Goal: Check status: Check status

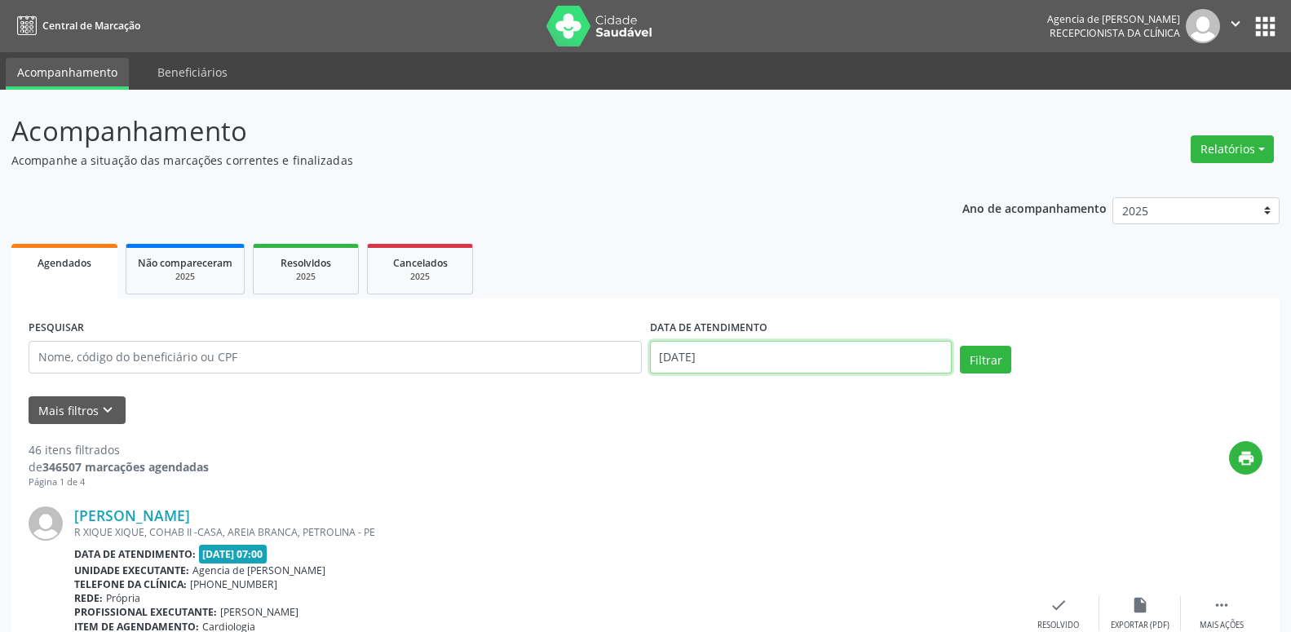
click at [740, 370] on input "[DATE]" at bounding box center [801, 357] width 303 height 33
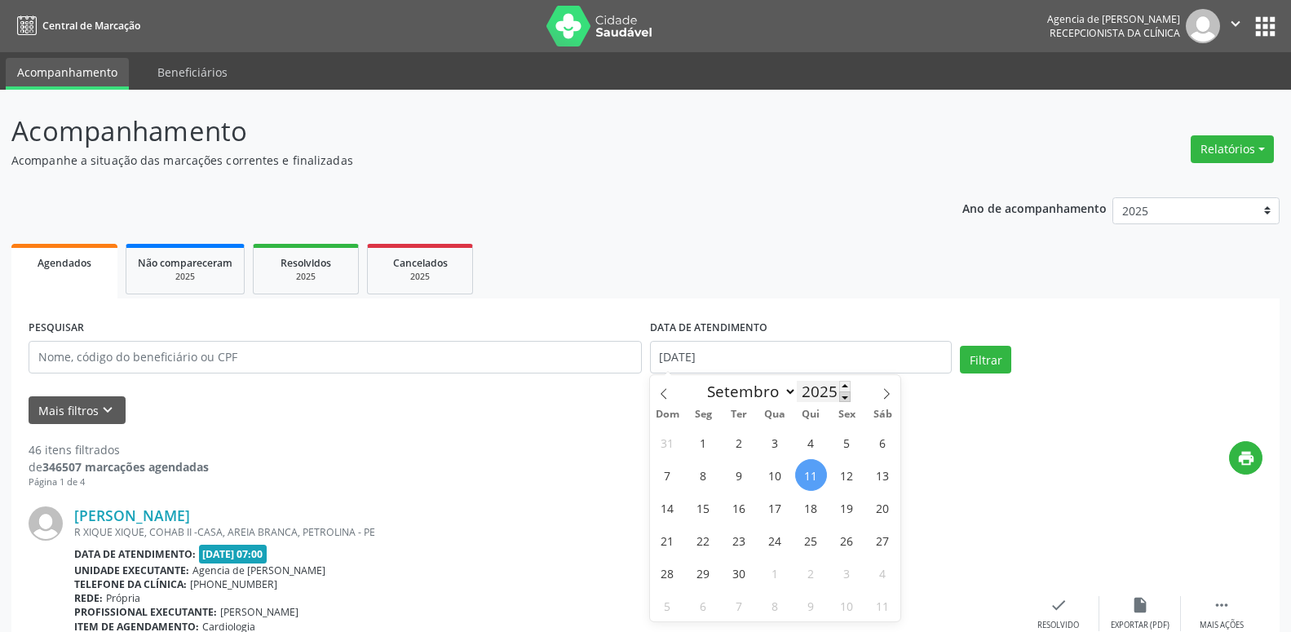
click at [843, 396] on span at bounding box center [844, 396] width 11 height 11
type input "2023"
click at [857, 446] on span "1" at bounding box center [847, 442] width 32 height 32
type input "[DATE]"
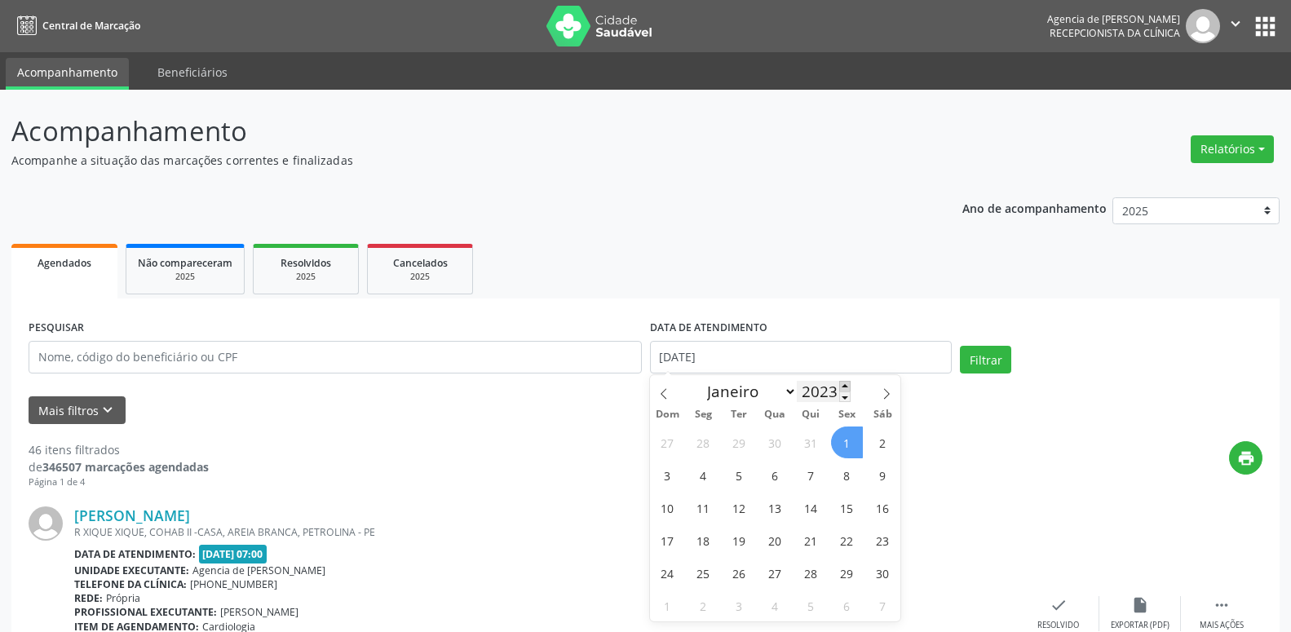
click at [848, 387] on span at bounding box center [844, 386] width 11 height 11
type input "2025"
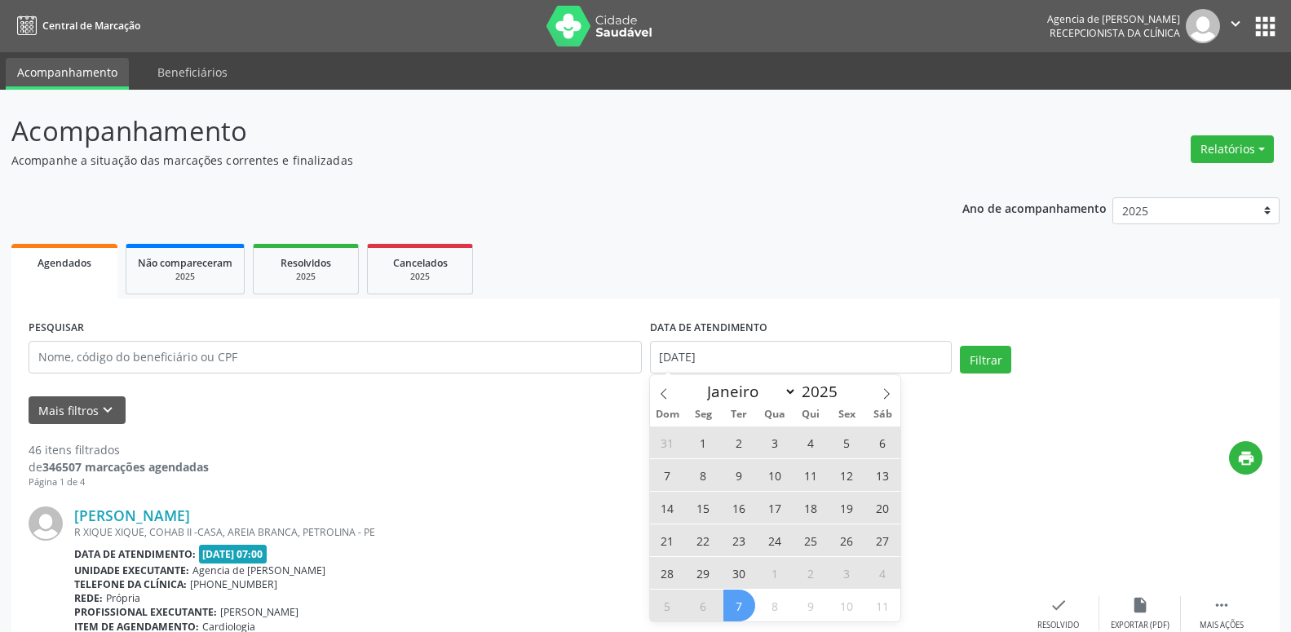
click at [738, 577] on span "30" at bounding box center [739, 573] width 32 height 32
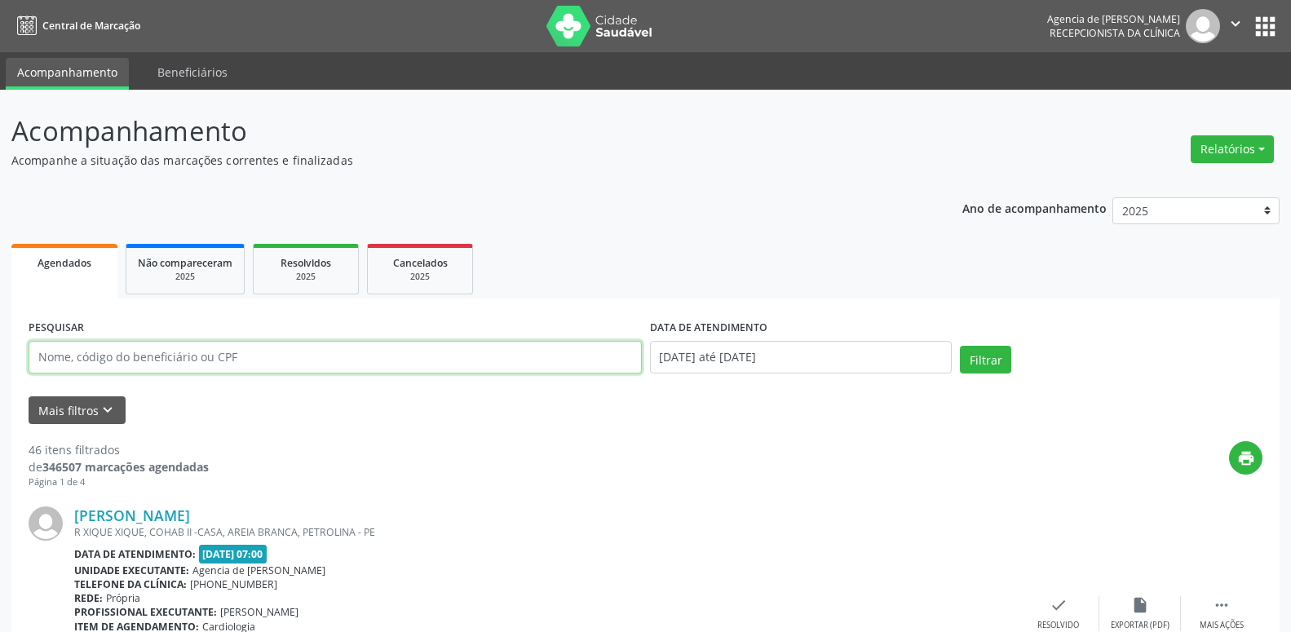
click at [249, 357] on input "text" at bounding box center [335, 357] width 613 height 33
type input "[PERSON_NAME]"
click at [960, 346] on button "Filtrar" at bounding box center [985, 360] width 51 height 28
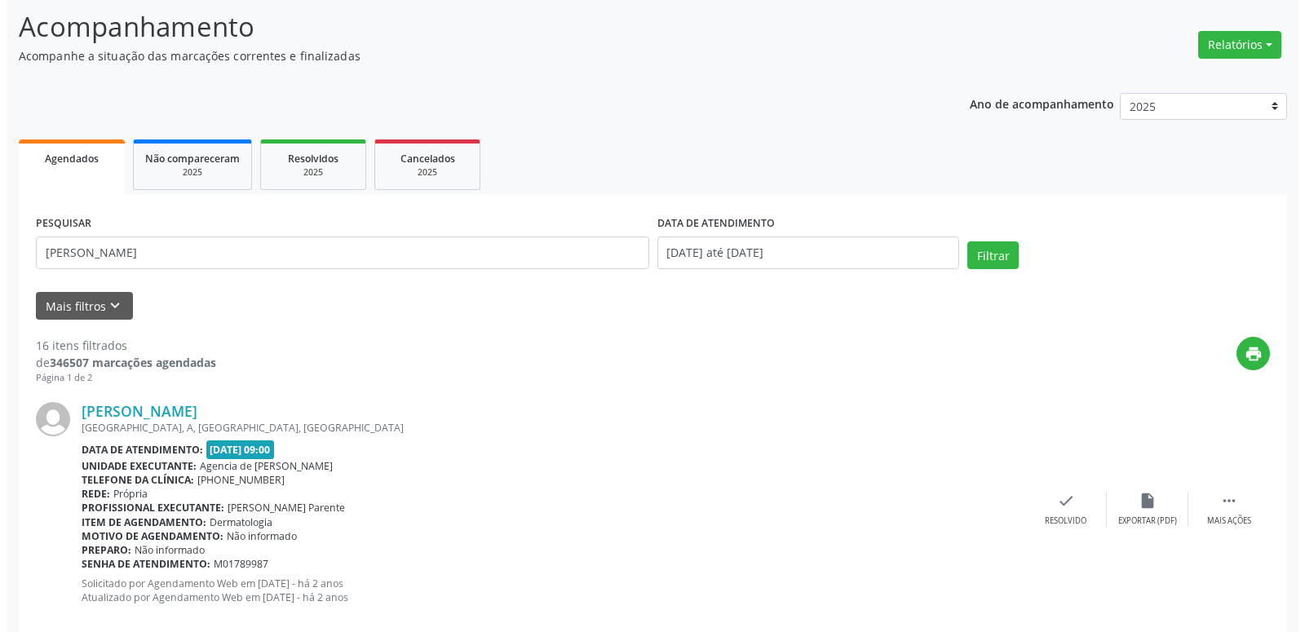
scroll to position [166, 0]
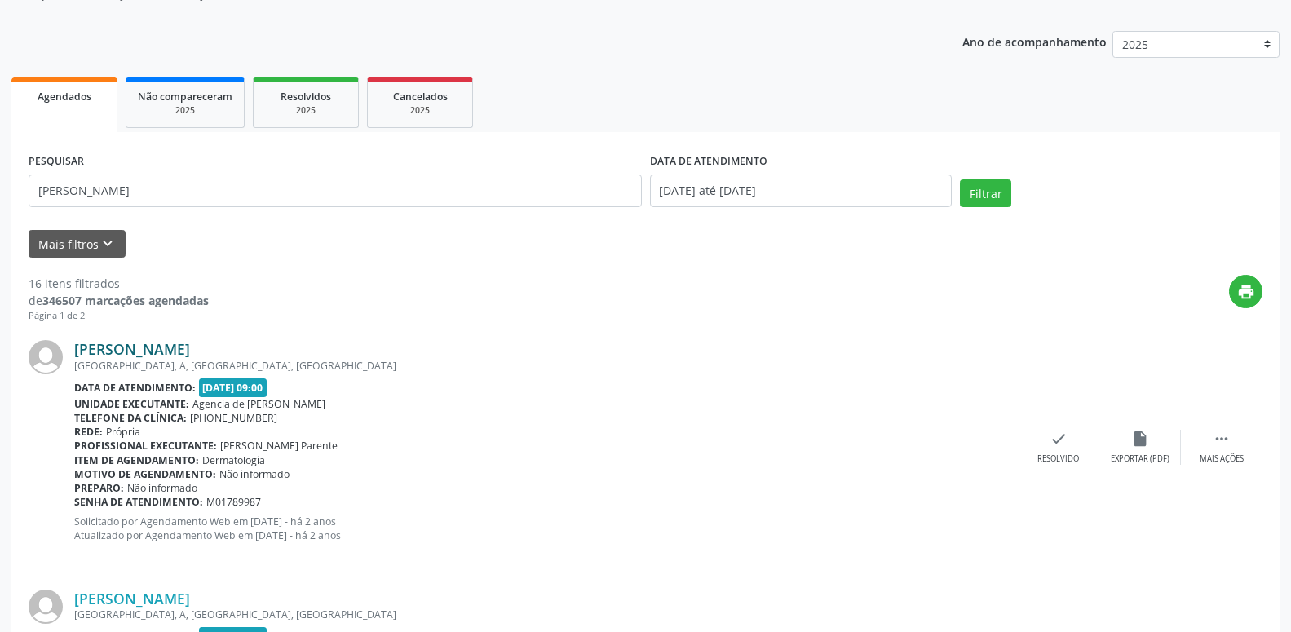
click at [190, 344] on link "[PERSON_NAME]" at bounding box center [132, 349] width 116 height 18
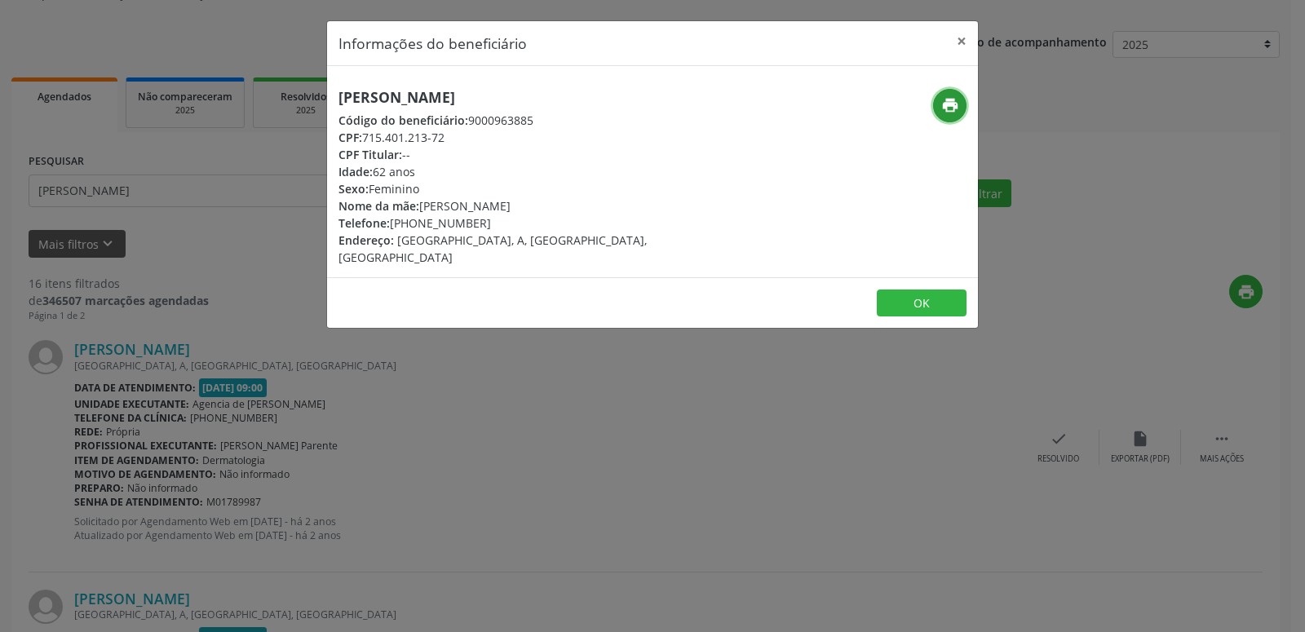
click at [952, 98] on icon "print" at bounding box center [950, 105] width 18 height 18
